Goal: Task Accomplishment & Management: Manage account settings

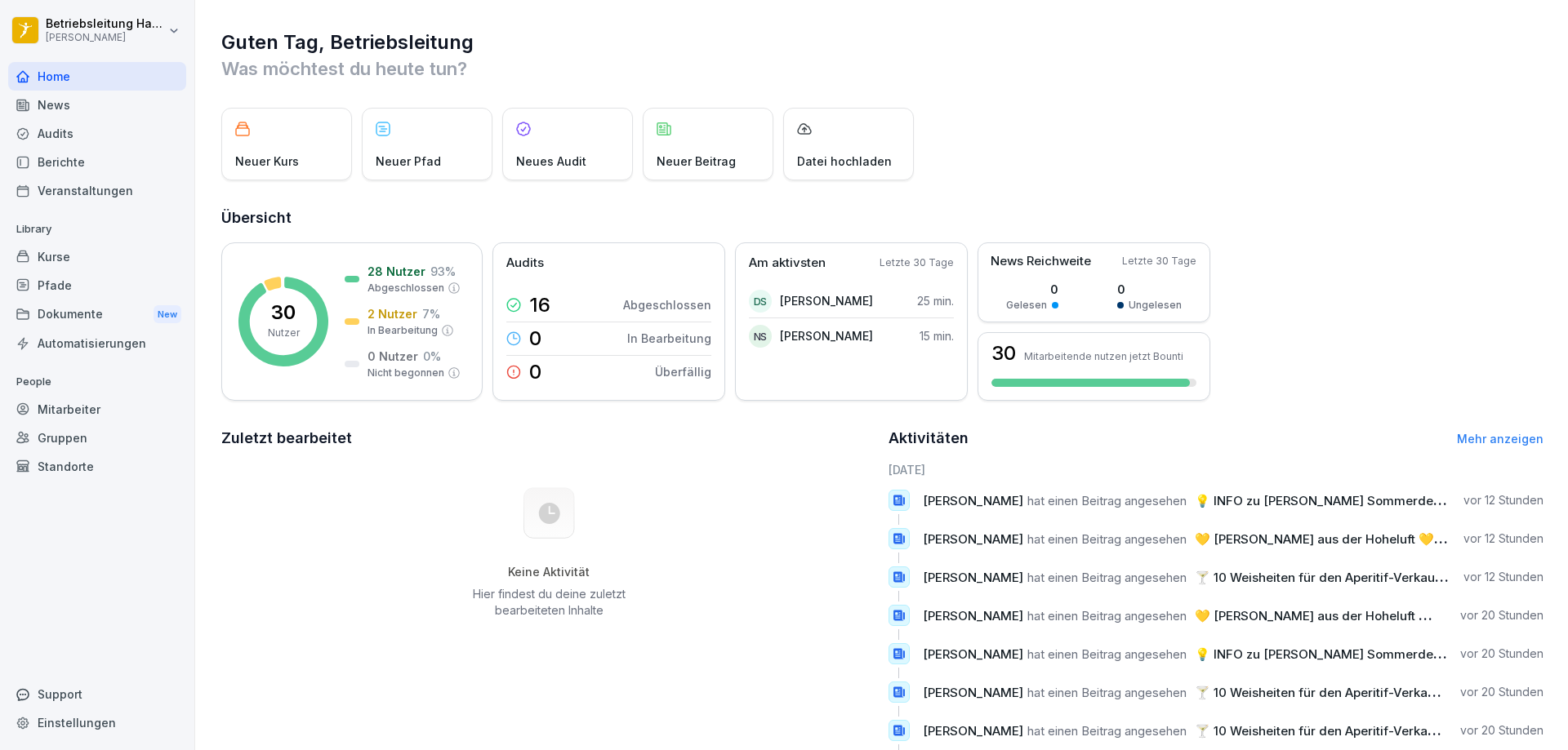
click at [152, 33] on html "Betriebsleitung Hackescher Marktz [PERSON_NAME] Home News Audits Berichte Veran…" at bounding box center [784, 375] width 1568 height 750
click at [720, 71] on html "Betriebsleitung Hackescher Marktz [PERSON_NAME] Home News Audits Berichte Veran…" at bounding box center [784, 375] width 1568 height 750
click at [60, 157] on div "Berichte" at bounding box center [97, 162] width 178 height 28
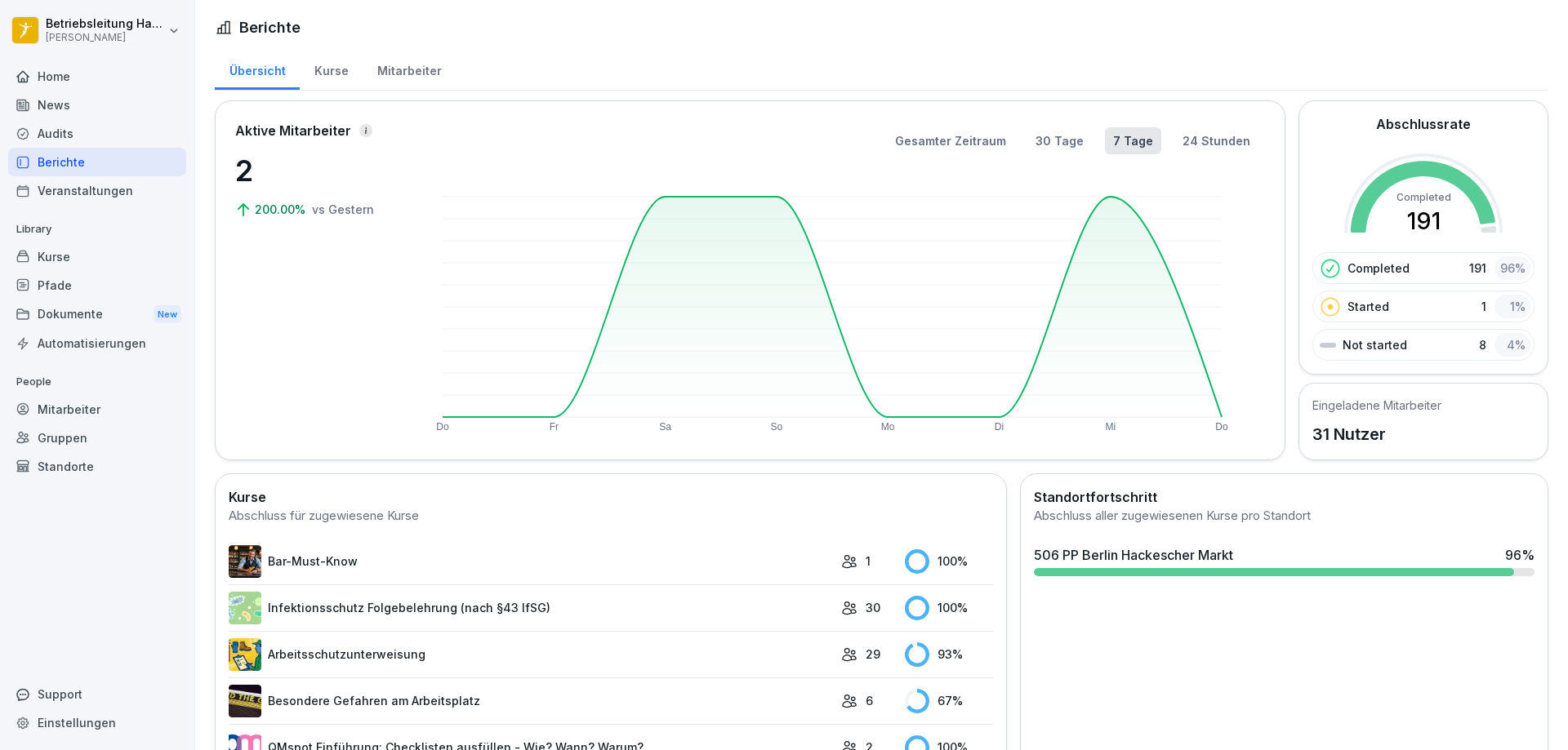
click at [331, 70] on div "Kurse" at bounding box center [331, 68] width 62 height 41
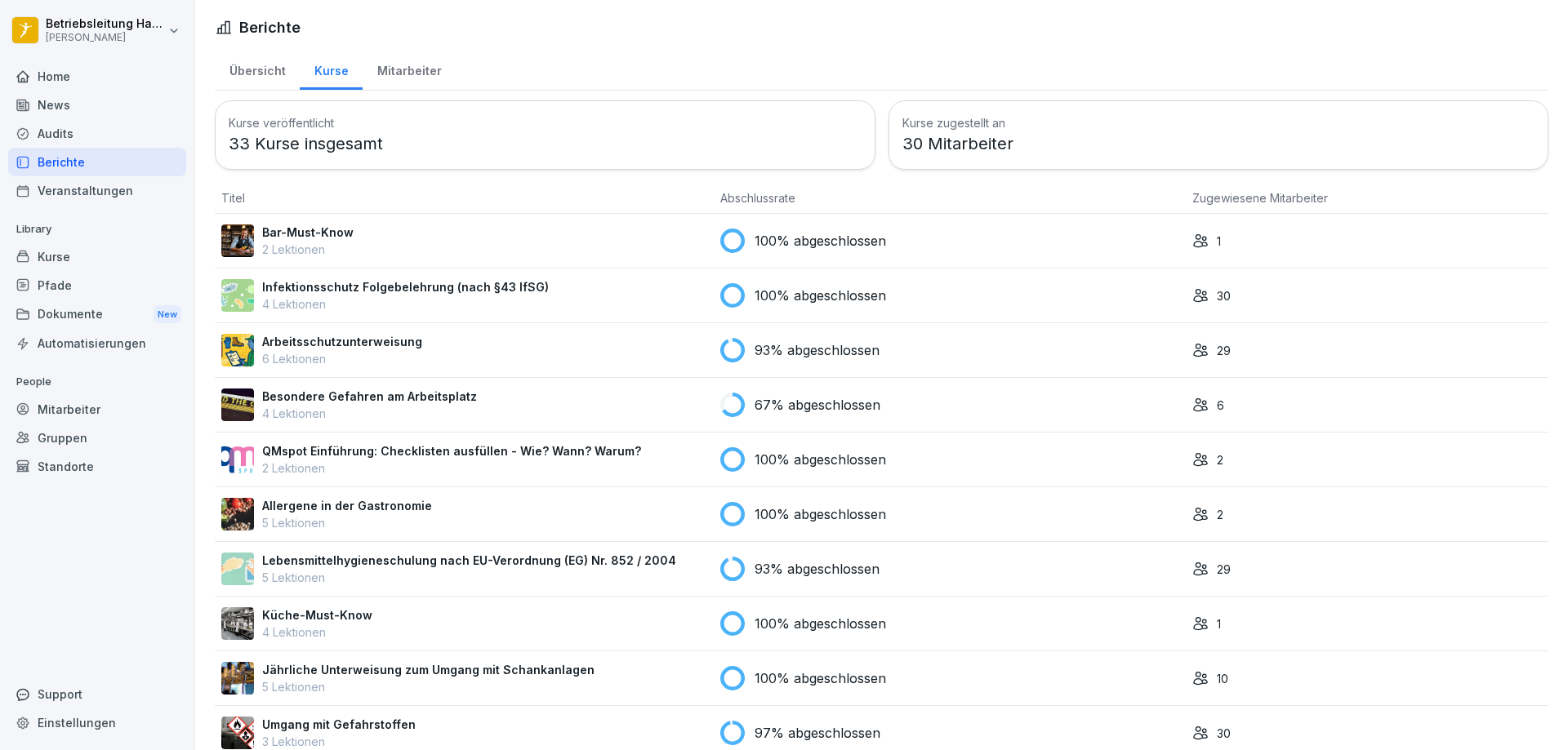
click at [400, 72] on div "Mitarbeiter" at bounding box center [409, 68] width 93 height 41
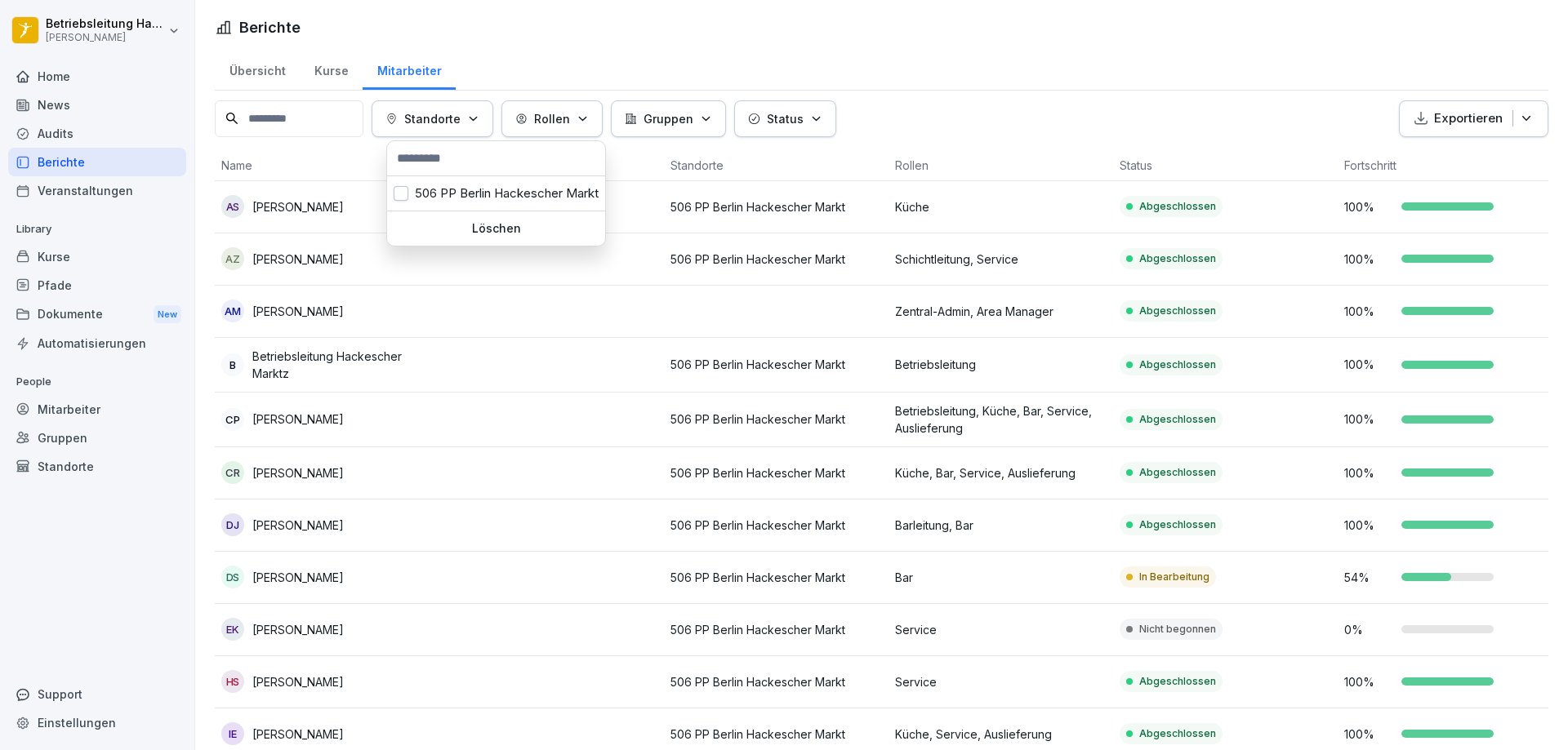
click at [451, 113] on p "Standorte" at bounding box center [432, 118] width 56 height 17
click at [86, 11] on html "Betriebsleitung Hackescher Marktz [PERSON_NAME] Home News Audits Berichte Veran…" at bounding box center [784, 375] width 1568 height 750
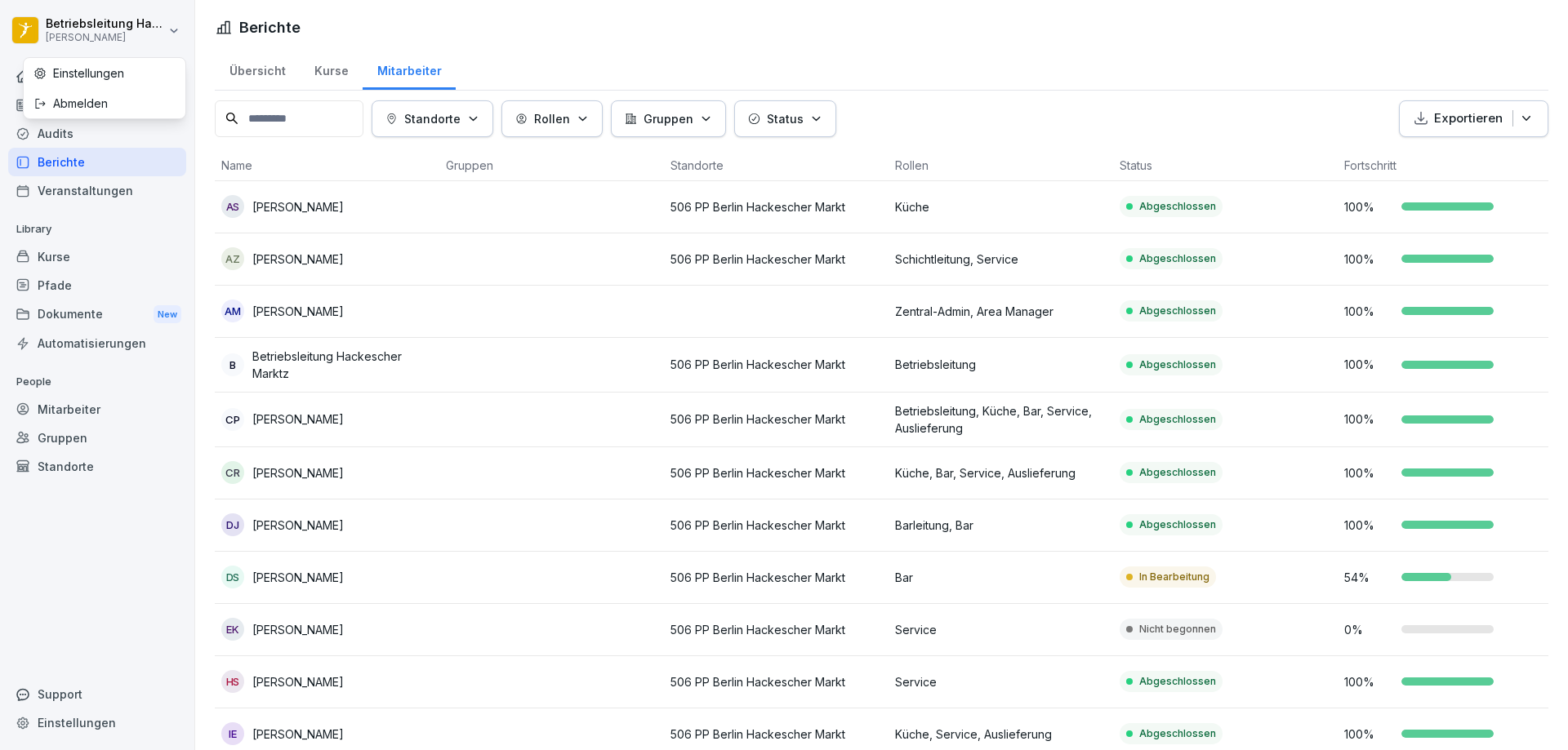
click at [70, 99] on div "Abmelden" at bounding box center [105, 103] width 162 height 30
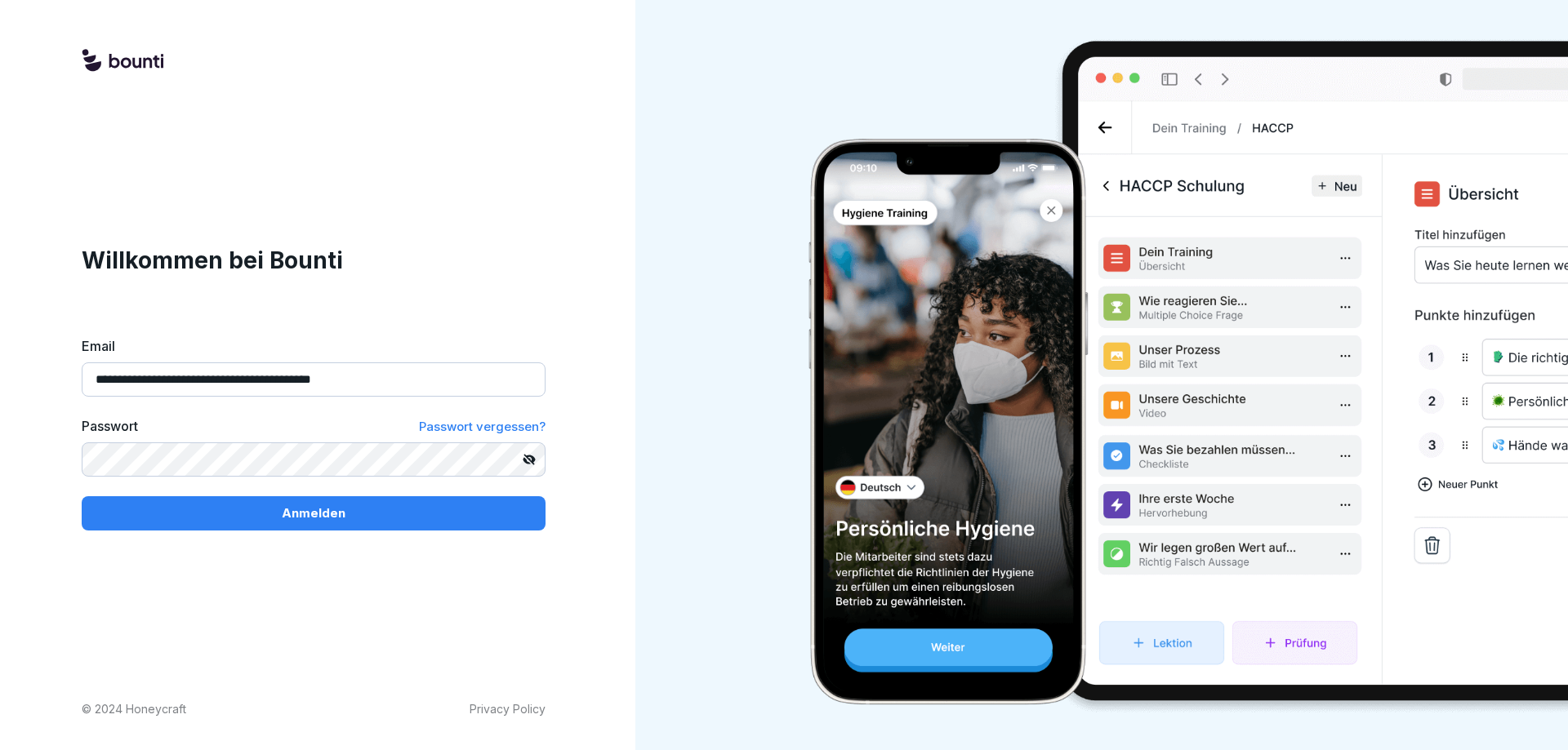
drag, startPoint x: 425, startPoint y: 379, endPoint x: 34, endPoint y: 371, distance: 391.1
click at [43, 372] on div "**********" at bounding box center [313, 375] width 627 height 750
type input "**********"
click at [82, 497] on button "Anmelden" at bounding box center [313, 513] width 464 height 34
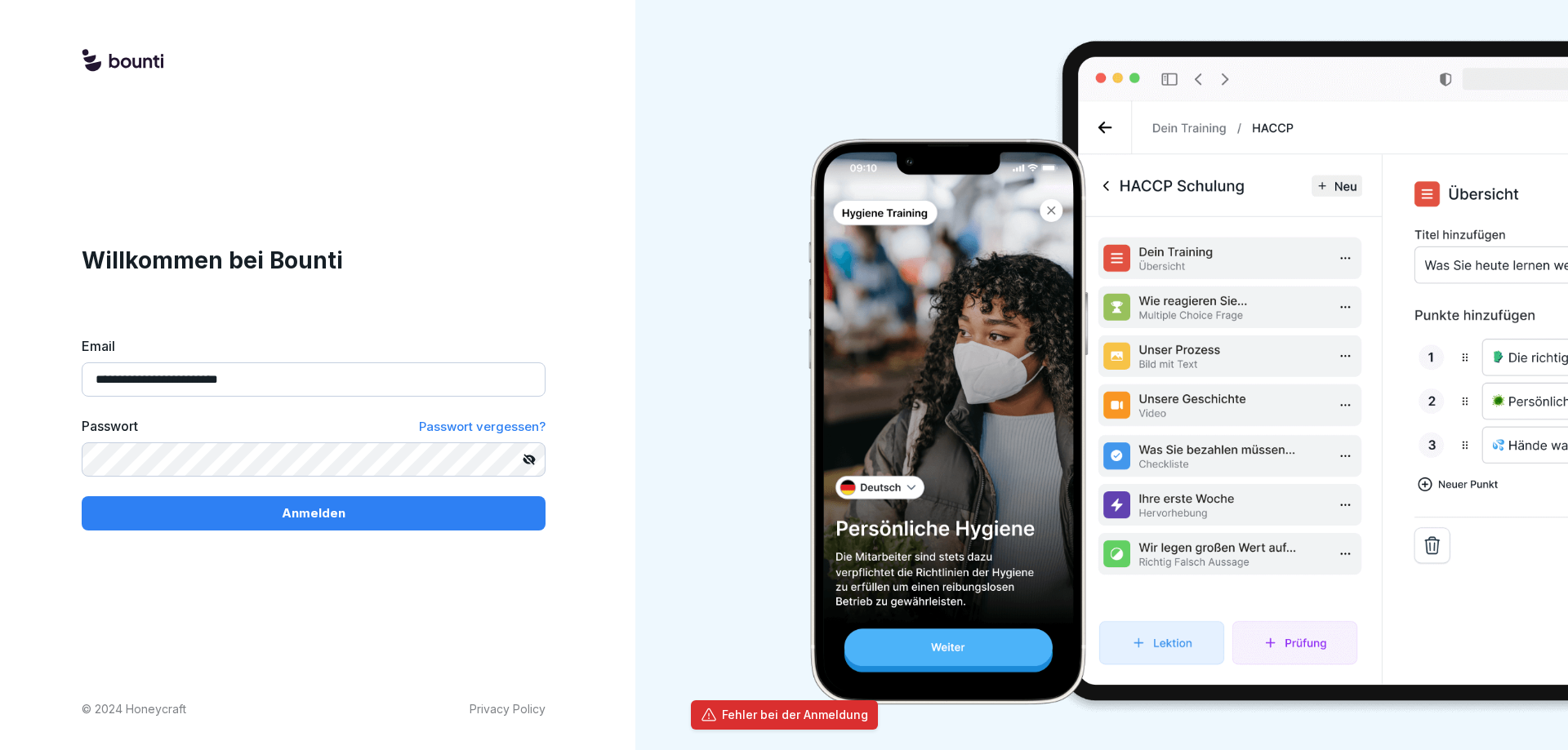
click at [82, 497] on button "Anmelden" at bounding box center [313, 513] width 464 height 34
